Goal: Task Accomplishment & Management: Complete application form

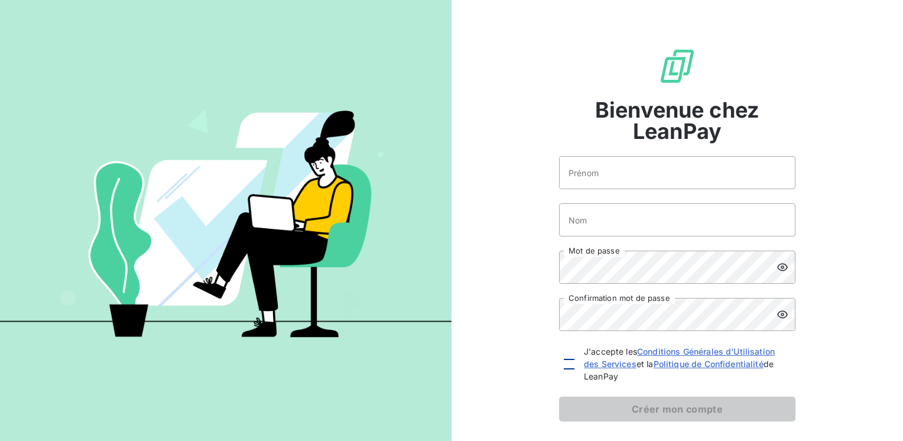
click at [565, 366] on div at bounding box center [569, 364] width 11 height 11
checkbox input "true"
click at [606, 181] on input "Prénom" at bounding box center [677, 172] width 236 height 33
type input "OUARDIA"
click at [619, 226] on input "Nom" at bounding box center [677, 219] width 236 height 33
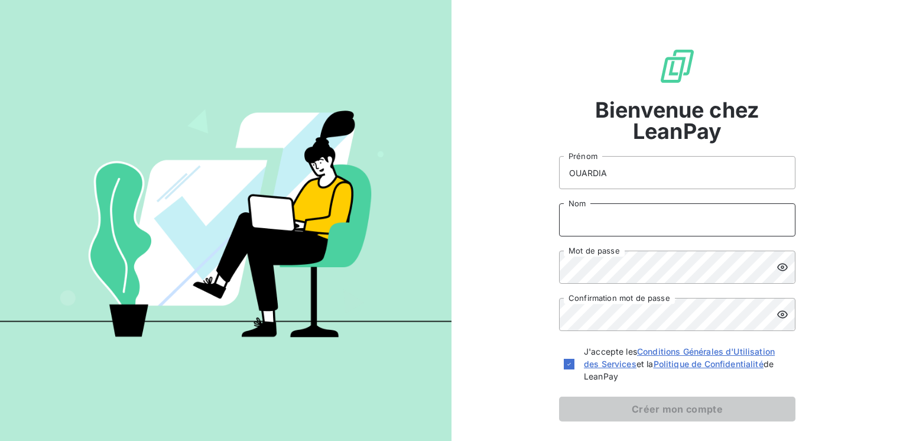
type input "REKEB"
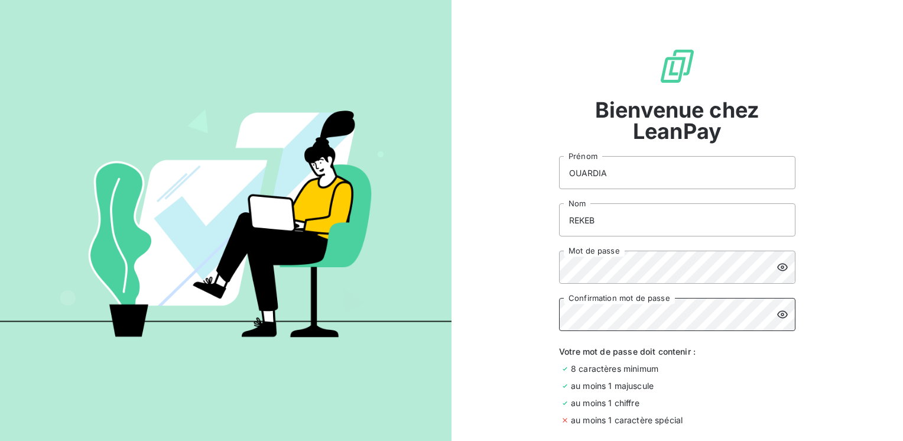
click at [549, 309] on div "Bienvenue chez LeanPay OUARDIA Prénom REKEB Nom Mot de passe Confirmation mot d…" at bounding box center [678, 282] width 452 height 564
click at [553, 270] on div "Bienvenue chez LeanPay OUARDIA Prénom REKEB Nom Mot de passe Confirmation mot d…" at bounding box center [678, 282] width 452 height 564
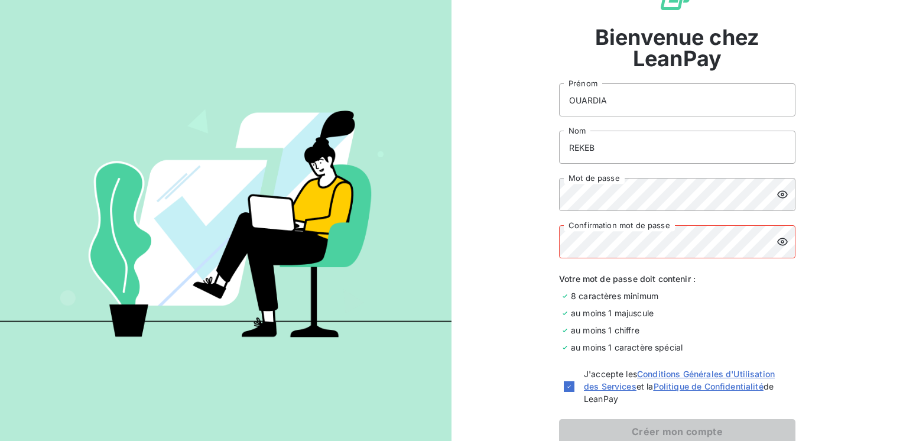
scroll to position [145, 0]
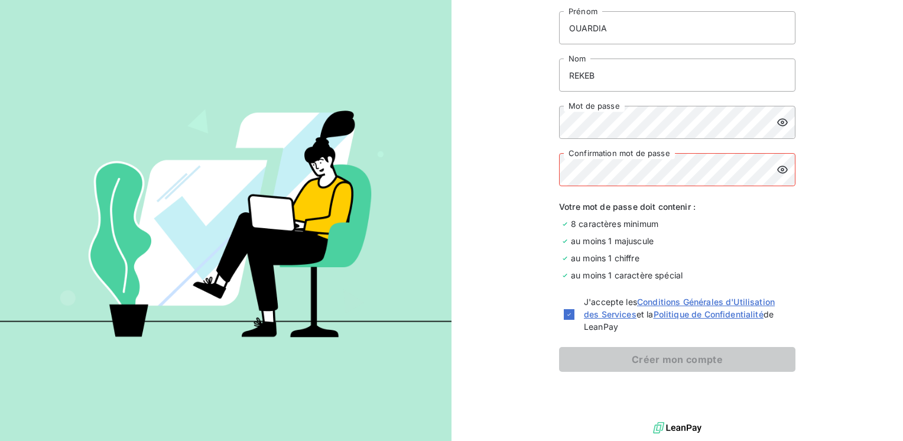
click at [837, 209] on div "Bienvenue chez LeanPay OUARDIA Prénom REKEB Nom Mot de passe Confirmation mot d…" at bounding box center [678, 137] width 452 height 564
click at [754, 251] on div "Votre mot de passe doit contenir : 8 caractères minimum au moins 1 majuscule au…" at bounding box center [677, 240] width 236 height 81
click at [553, 174] on div "Bienvenue chez LeanPay OUARDIA Prénom REKEB Nom Mot de passe Confirmation mot d…" at bounding box center [678, 137] width 452 height 564
click at [779, 121] on icon at bounding box center [782, 123] width 11 height 8
click at [543, 121] on div "Bienvenue chez LeanPay OUARDIA Prénom REKEB Nom Mot de passe Confirmation mot d…" at bounding box center [678, 137] width 452 height 564
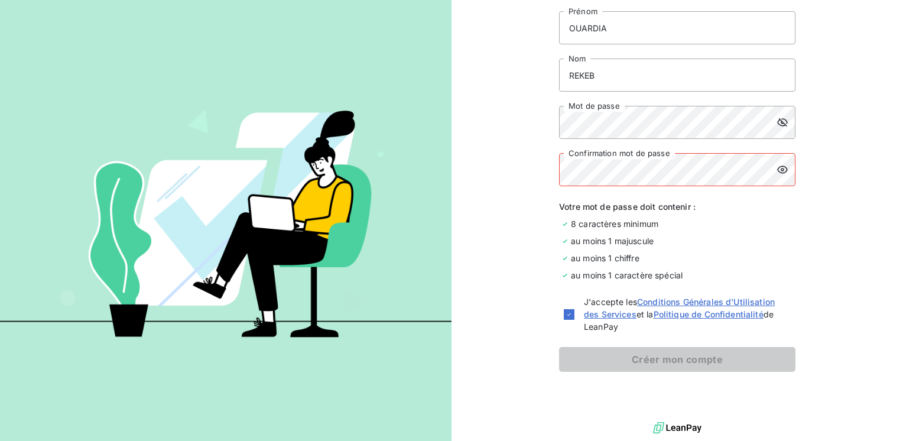
click at [506, 168] on div "Bienvenue chez LeanPay OUARDIA Prénom REKEB Nom Mot de passe Confirmation mot d…" at bounding box center [678, 137] width 452 height 564
click at [493, 125] on div "Bienvenue chez LeanPay OUARDIA Prénom REKEB Nom Mot de passe Confirmation mot d…" at bounding box center [678, 137] width 452 height 564
click at [484, 128] on div "Bienvenue chez LeanPay OUARDIA Prénom REKEB Nom Mot de passe Confirmation mot d…" at bounding box center [678, 137] width 452 height 564
click at [532, 162] on div "Bienvenue chez LeanPay OUARDIA Prénom REKEB Nom Mot de passe Confirmation mot d…" at bounding box center [678, 137] width 452 height 564
click at [752, 216] on div "Votre mot de passe doit contenir : 8 caractères minimum au moins 1 majuscule au…" at bounding box center [677, 240] width 236 height 81
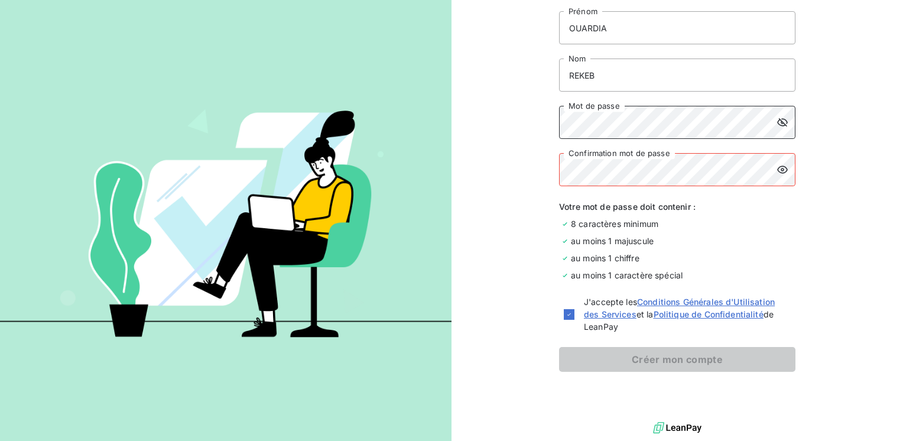
click at [550, 123] on div "Bienvenue chez LeanPay OUARDIA Prénom REKEB Nom Mot de passe Confirmation mot d…" at bounding box center [678, 137] width 452 height 564
click at [519, 171] on div "Bienvenue chez LeanPay OUARDIA Prénom REKEB Nom Mot de passe Confirmation mot d…" at bounding box center [678, 137] width 452 height 564
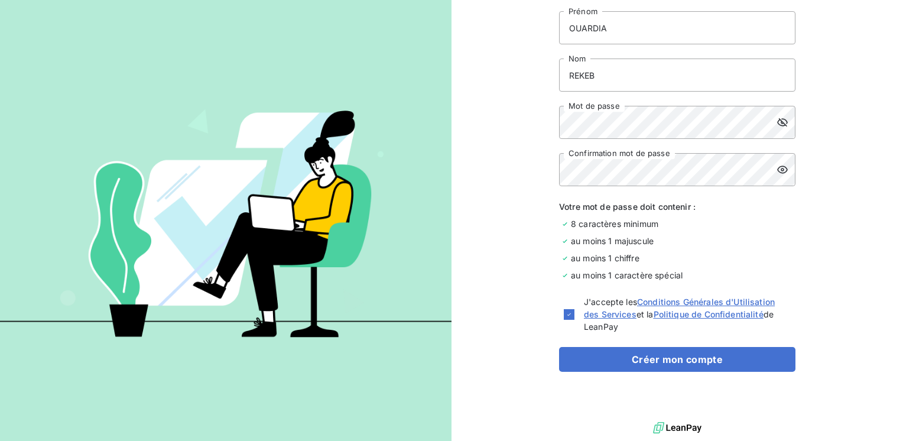
click at [746, 236] on div "au moins 1 majuscule" at bounding box center [677, 241] width 236 height 12
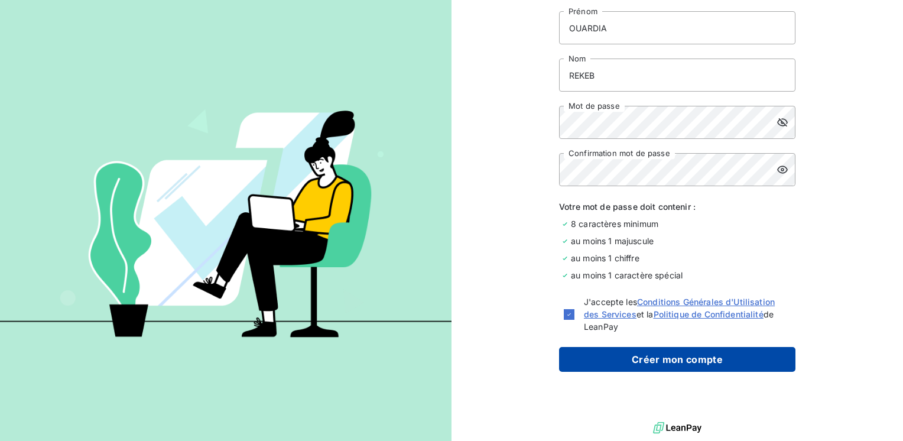
click at [698, 361] on button "Créer mon compte" at bounding box center [677, 359] width 236 height 25
